Goal: Navigation & Orientation: Find specific page/section

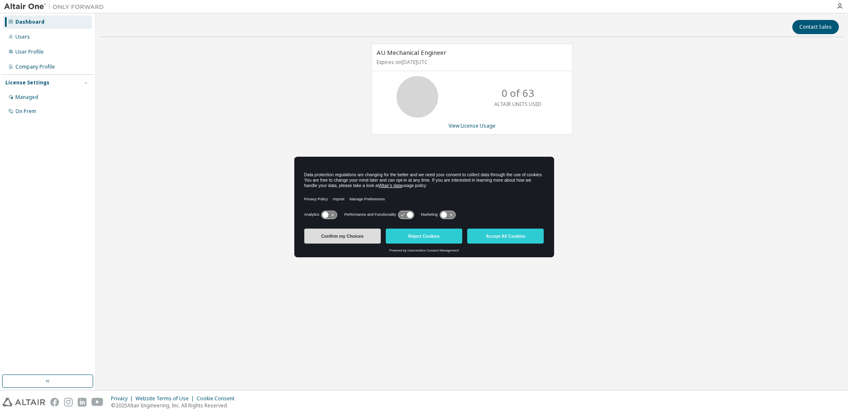
click at [367, 236] on button "Confirm my Choices" at bounding box center [342, 236] width 76 height 15
